Goal: Information Seeking & Learning: Find specific fact

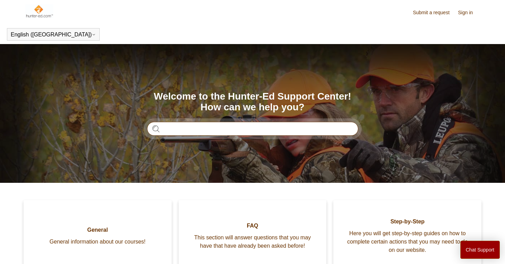
click at [179, 130] on input "Search" at bounding box center [252, 129] width 211 height 14
type input "*"
type input "**********"
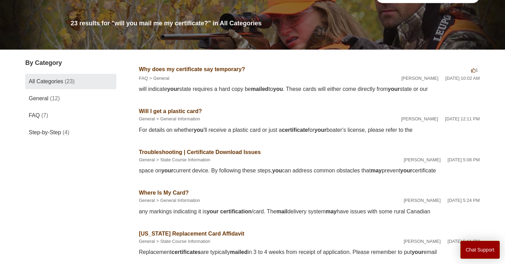
scroll to position [73, 0]
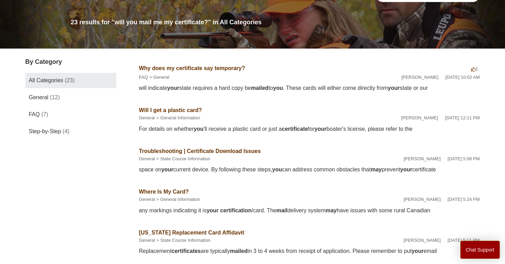
click at [185, 66] on link "Why does my certificate say temporary?" at bounding box center [192, 68] width 106 height 6
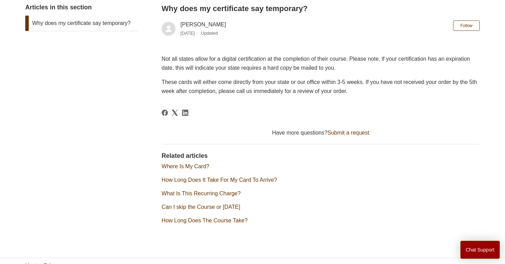
scroll to position [142, 0]
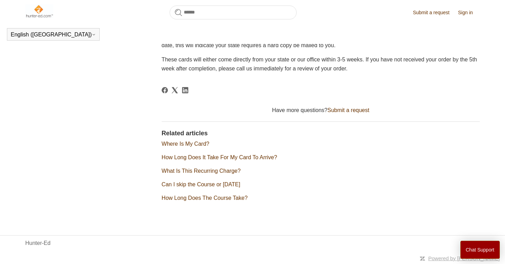
click at [265, 156] on link "How Long Does It Take For My Card To Arrive?" at bounding box center [220, 157] width 116 height 6
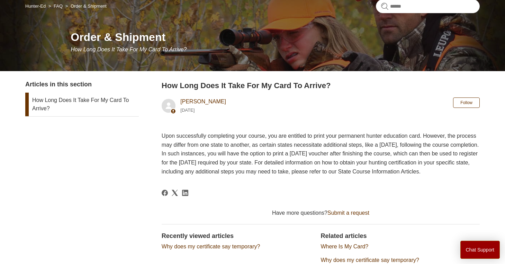
scroll to position [64, 0]
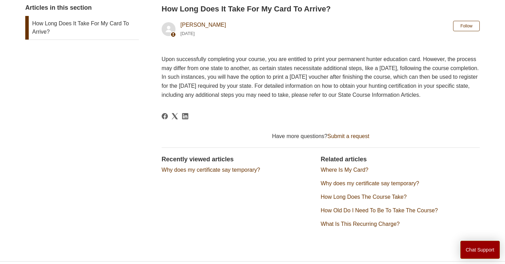
click at [347, 172] on link "Where Is My Card?" at bounding box center [345, 170] width 48 height 6
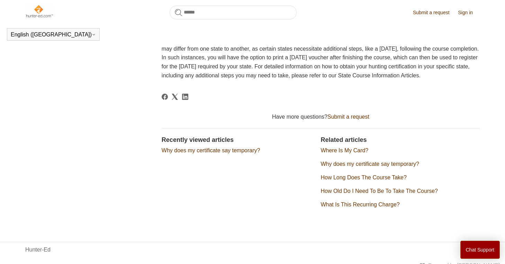
scroll to position [119, 0]
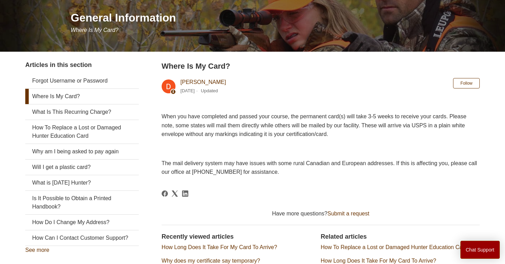
scroll to position [82, 0]
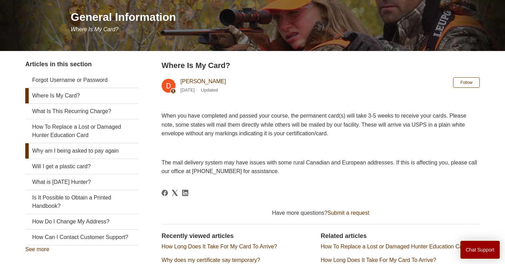
click at [103, 149] on link "Why am I being asked to pay again" at bounding box center [82, 150] width 114 height 15
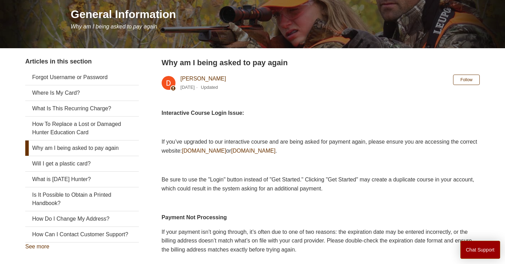
scroll to position [87, 0]
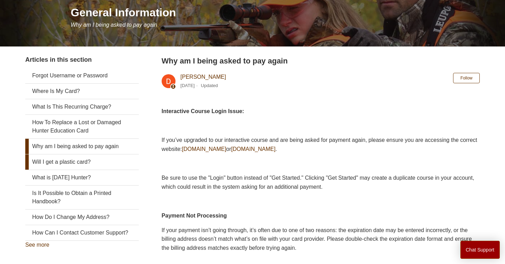
click at [77, 160] on link "Will I get a plastic card?" at bounding box center [82, 161] width 114 height 15
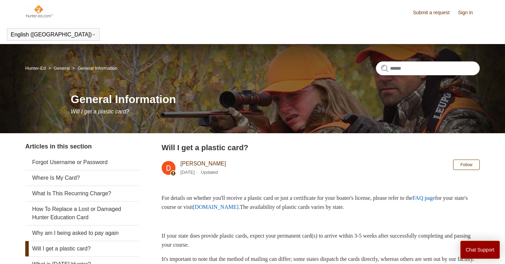
click at [37, 6] on img at bounding box center [39, 11] width 28 height 14
